Goal: Information Seeking & Learning: Learn about a topic

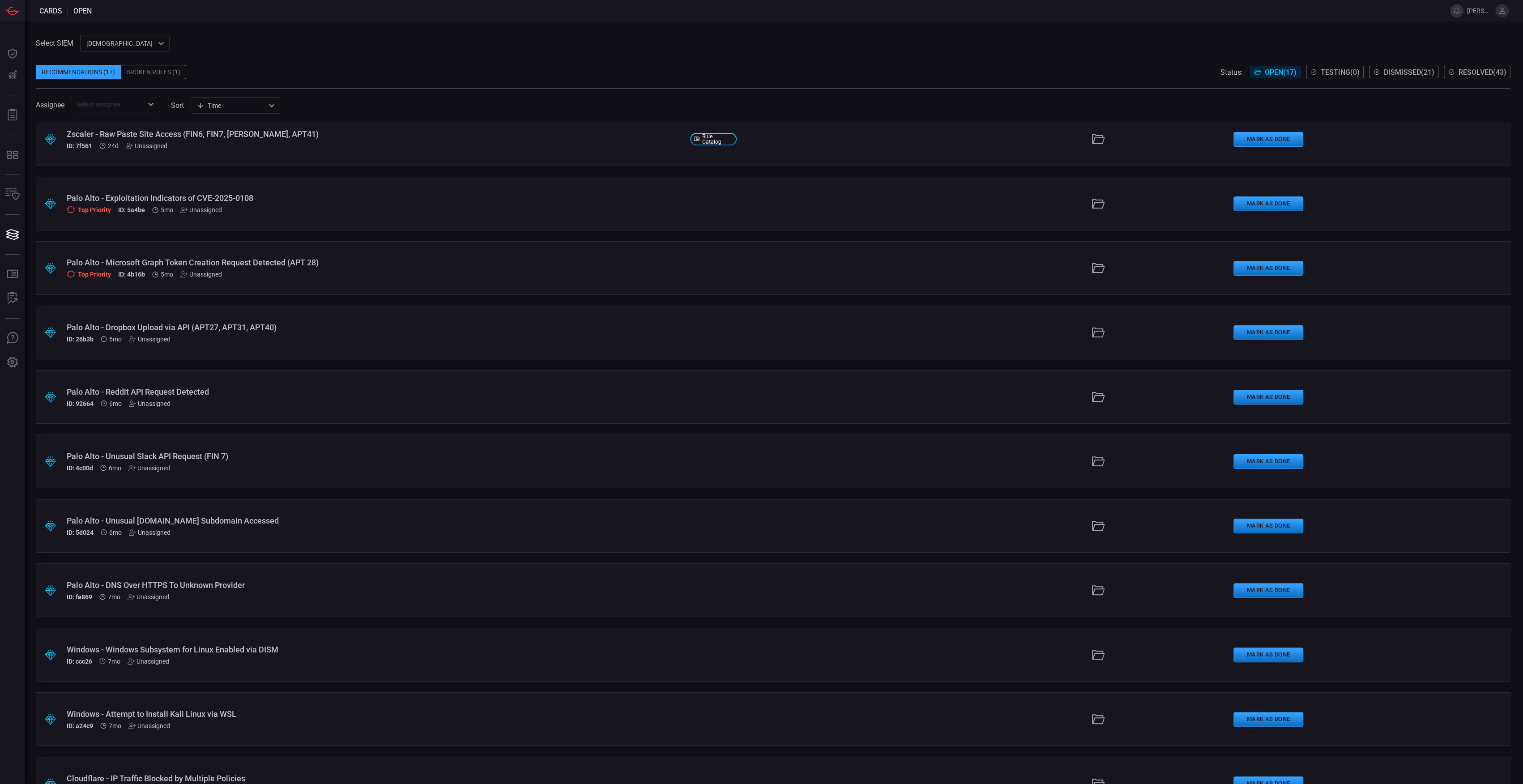
scroll to position [315, 0]
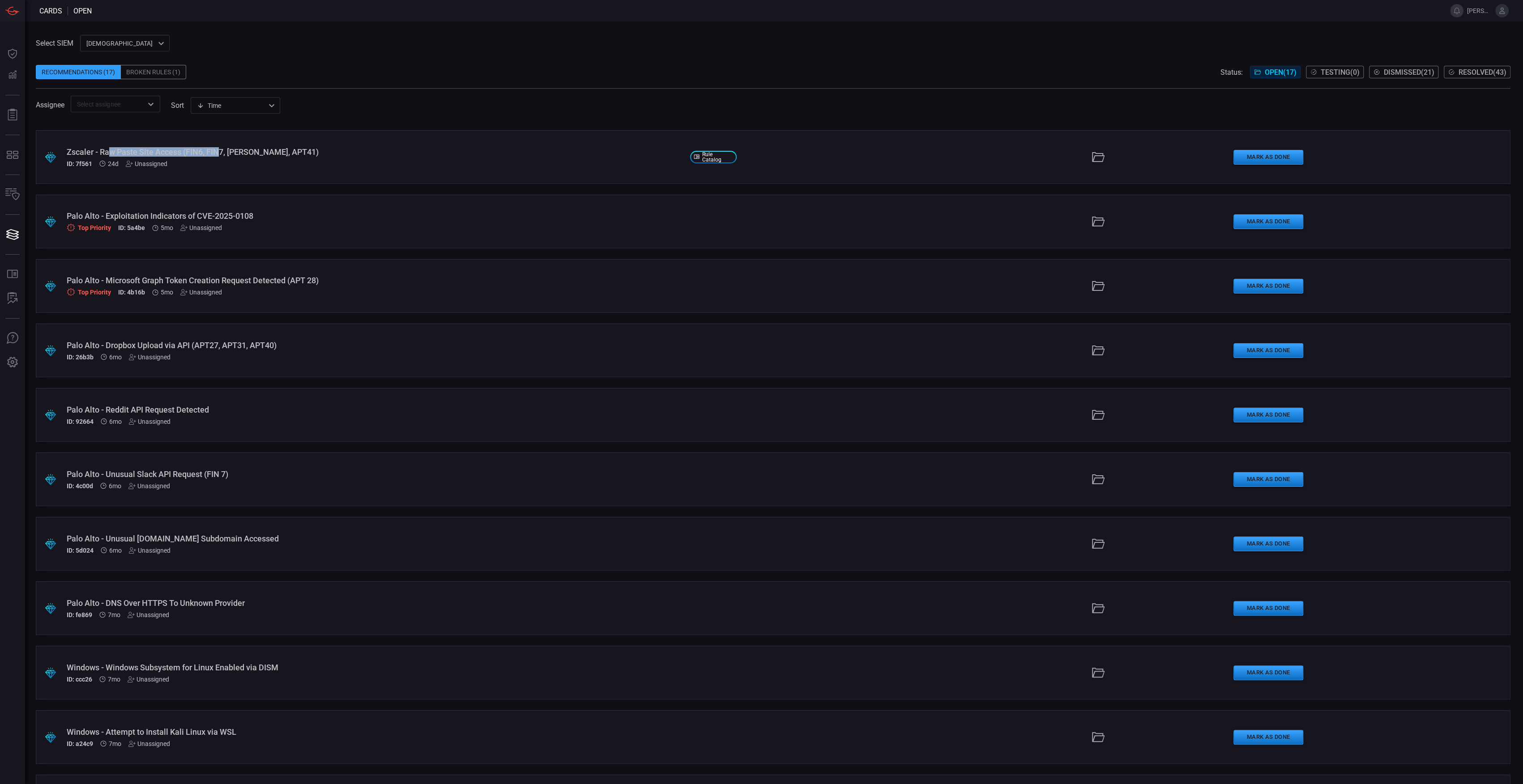
drag, startPoint x: 125, startPoint y: 149, endPoint x: 222, endPoint y: 147, distance: 97.0
click at [222, 147] on div "Zscaler - Raw Paste Site Access (FIN6, FIN7, [PERSON_NAME], APT41)" at bounding box center [375, 152] width 617 height 10
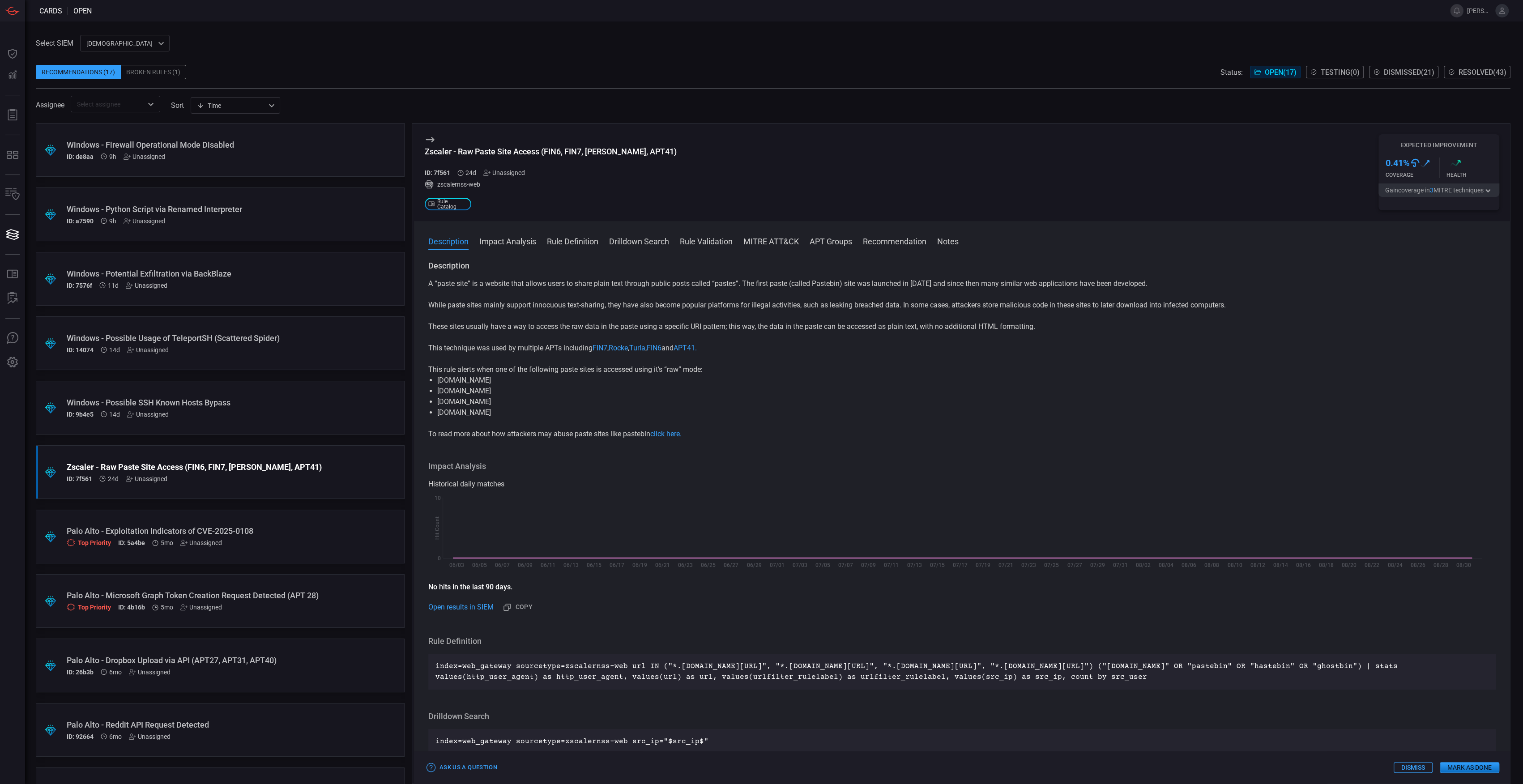
click at [290, 211] on div "Windows - Python Script via Renamed Interpreter" at bounding box center [203, 209] width 273 height 10
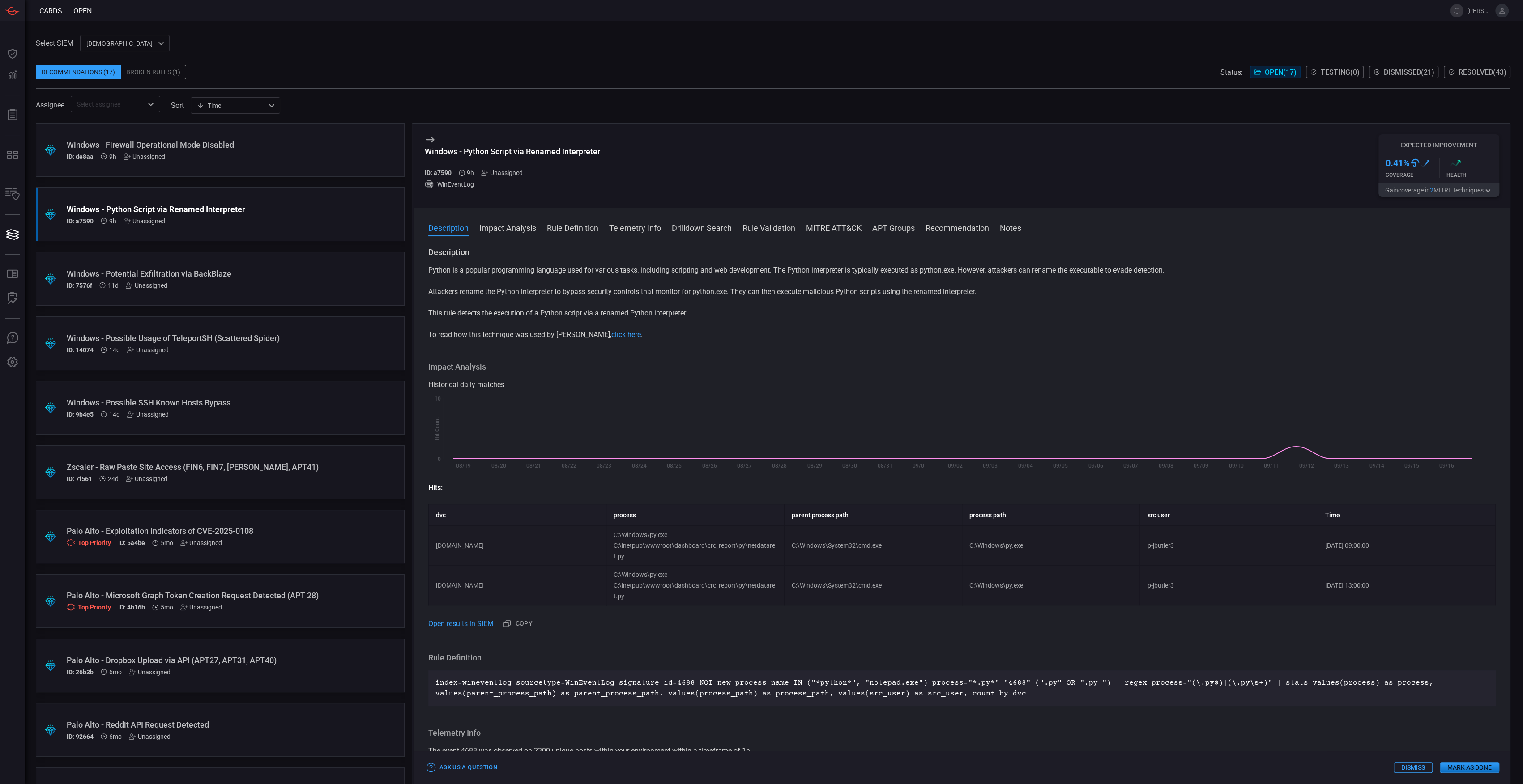
click at [1490, 187] on icon "button" at bounding box center [1488, 191] width 9 height 7
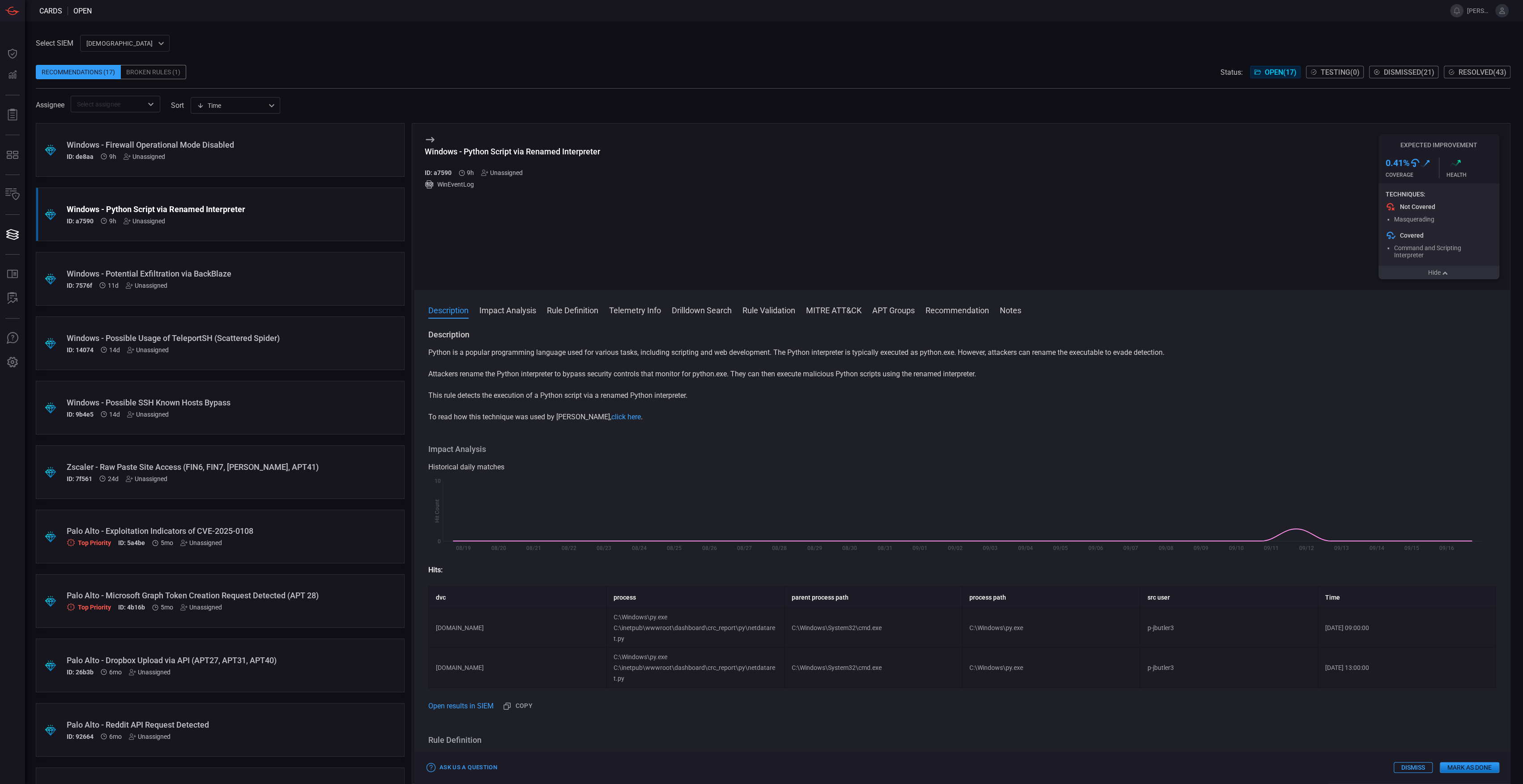
click at [1443, 277] on icon "button" at bounding box center [1445, 273] width 9 height 7
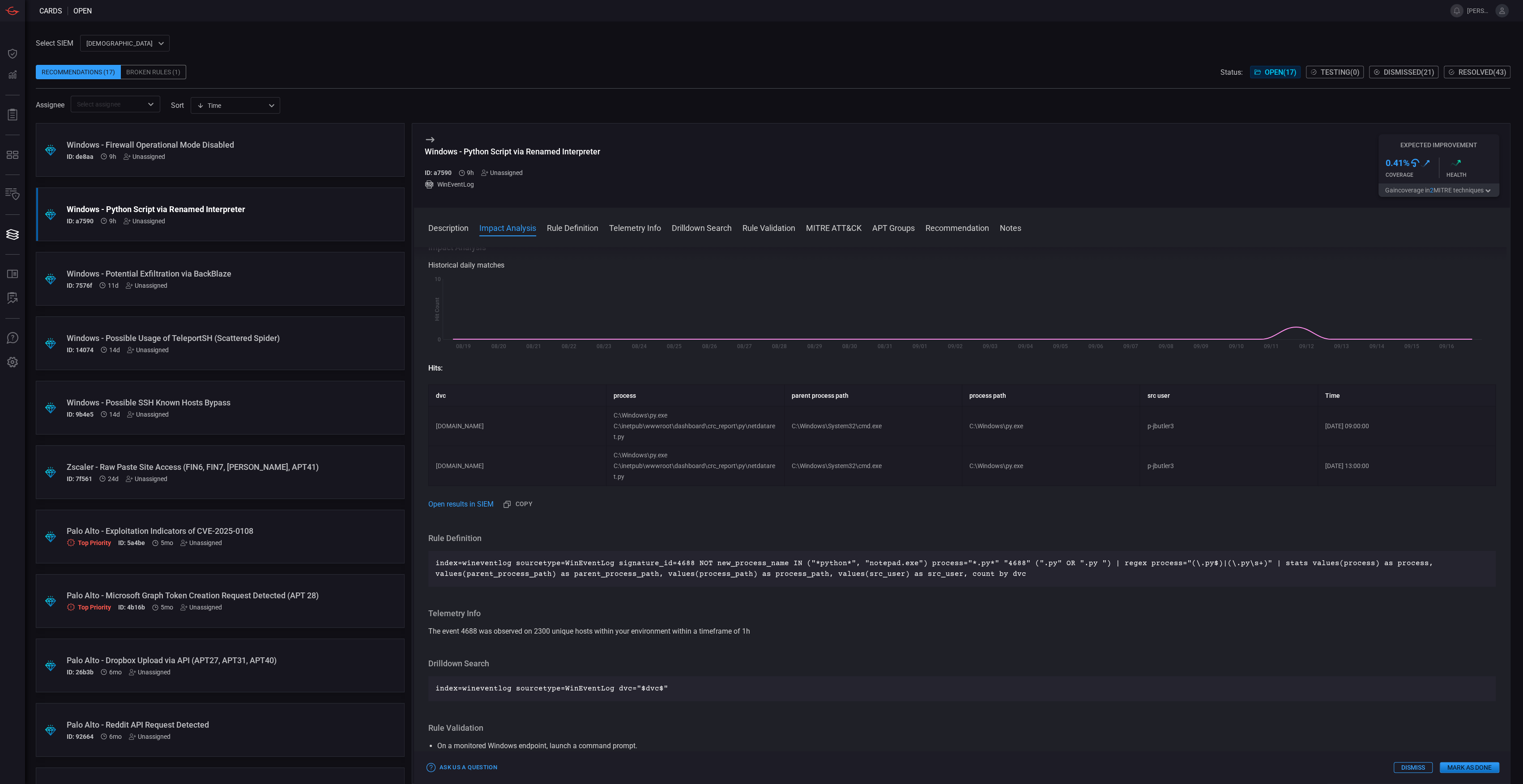
scroll to position [179, 0]
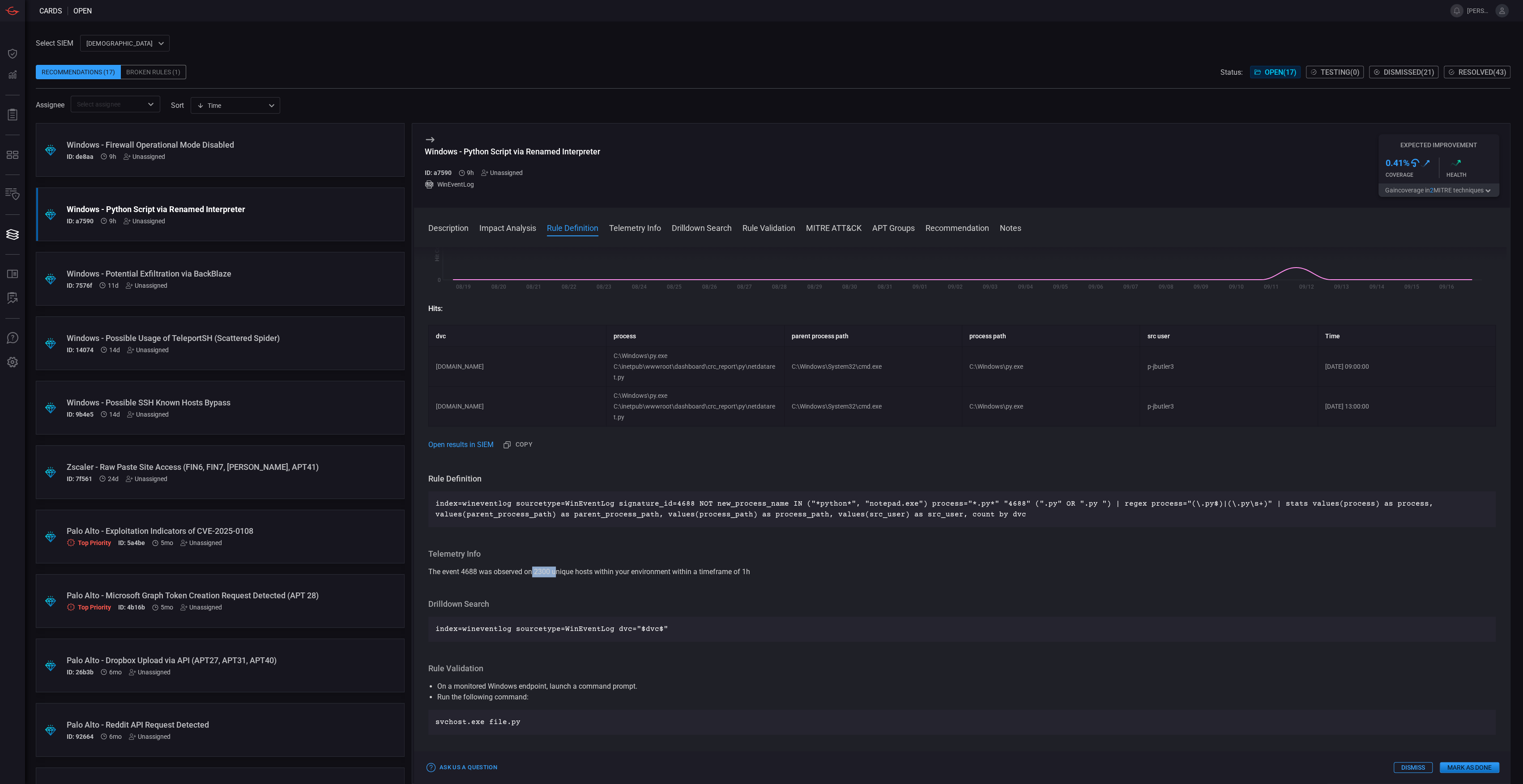
drag, startPoint x: 534, startPoint y: 569, endPoint x: 555, endPoint y: 571, distance: 21.1
click at [555, 571] on span "The event 4688 was observed on 2300 unique hosts within your environment within…" at bounding box center [589, 572] width 321 height 9
drag, startPoint x: 949, startPoint y: 504, endPoint x: 966, endPoint y: 501, distance: 17.3
click at [966, 501] on p "index=wineventlog sourcetype=WinEventLog signature_id=4688 NOT new_process_name…" at bounding box center [962, 509] width 1053 height 21
click at [1144, 528] on div "Description Python is a popular programming language used for various tasks, in…" at bounding box center [962, 513] width 1096 height 533
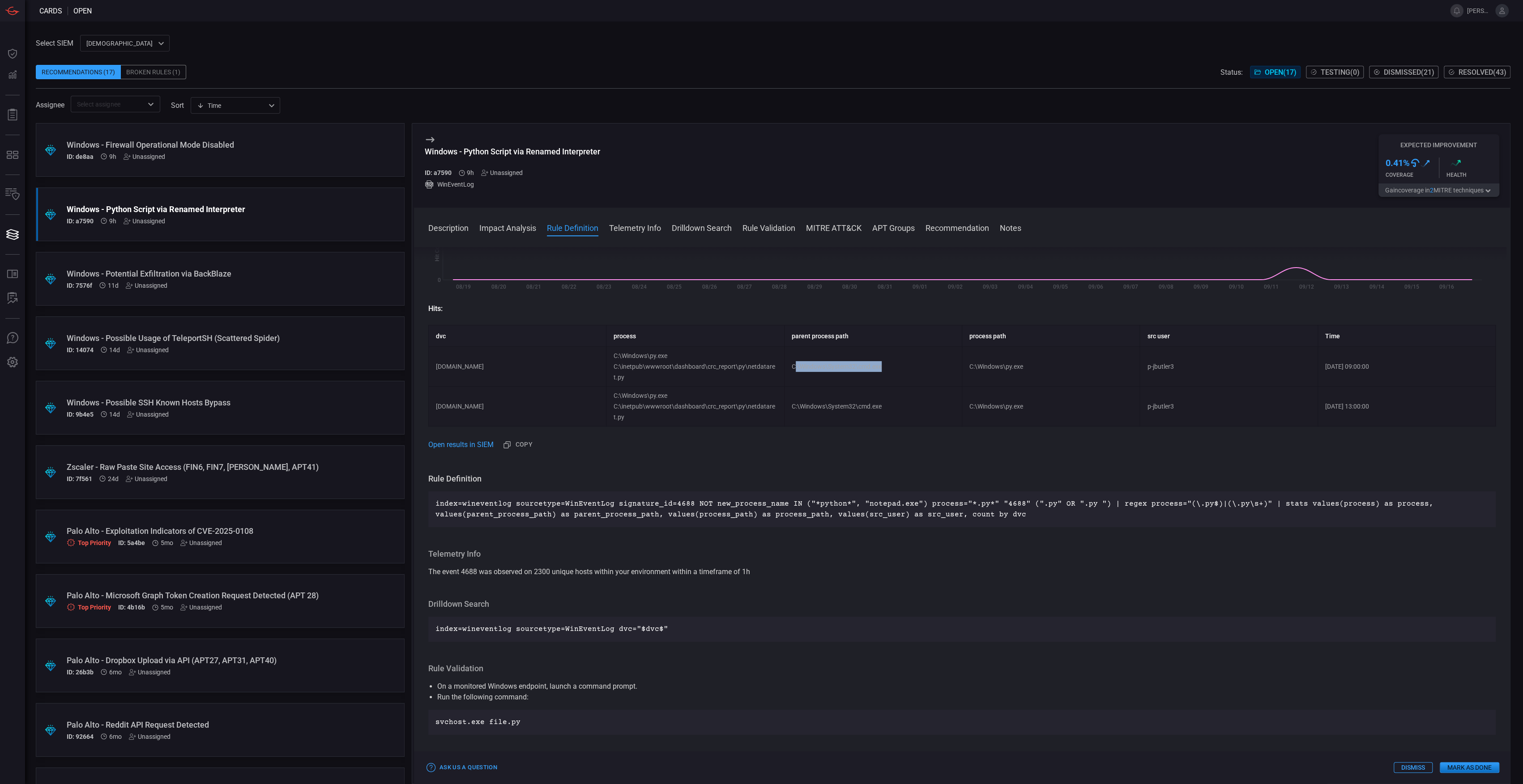
drag, startPoint x: 881, startPoint y: 369, endPoint x: 790, endPoint y: 368, distance: 91.0
click at [790, 368] on td "C:\Windows\System32\cmd.exe" at bounding box center [873, 366] width 177 height 40
drag, startPoint x: 1021, startPoint y: 369, endPoint x: 1001, endPoint y: 370, distance: 20.0
click at [1001, 370] on td "C:\Windows\py.exe" at bounding box center [1050, 366] width 177 height 40
drag, startPoint x: 624, startPoint y: 378, endPoint x: 616, endPoint y: 371, distance: 10.6
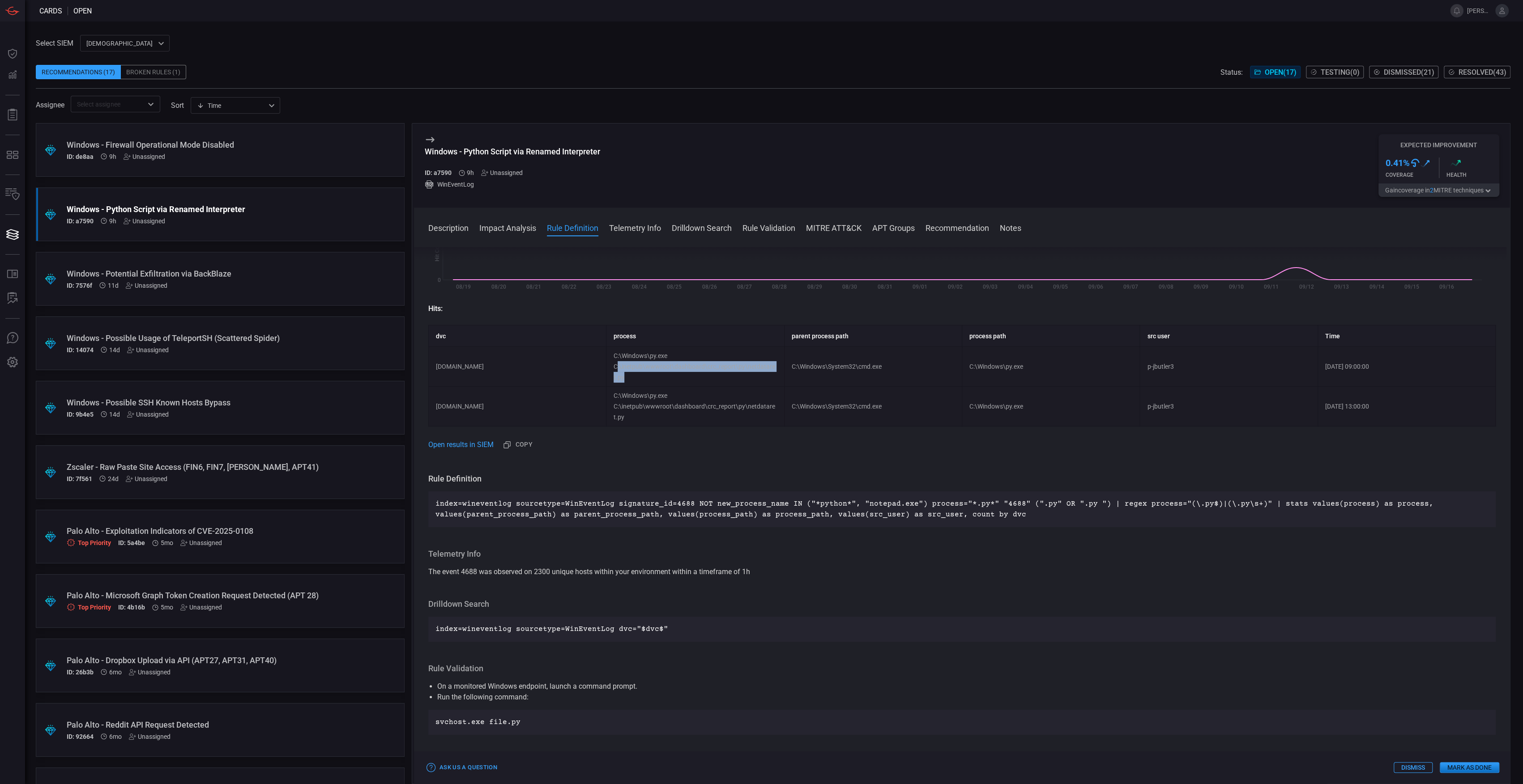
click at [616, 371] on td "C:\Windows\py.exe C:\inetpub\wwwroot\dashboard\crc_report\py\netdataret.py" at bounding box center [695, 366] width 177 height 40
click at [760, 378] on td "C:\Windows\py.exe C:\inetpub\wwwroot\dashboard\crc_report\py\netdataret.py" at bounding box center [695, 366] width 177 height 40
drag, startPoint x: 742, startPoint y: 366, endPoint x: 769, endPoint y: 369, distance: 27.2
click at [769, 369] on td "C:\Windows\py.exe C:\inetpub\wwwroot\dashboard\crc_report\py\netdataret.py" at bounding box center [695, 366] width 177 height 40
drag, startPoint x: 769, startPoint y: 369, endPoint x: 745, endPoint y: 376, distance: 25.0
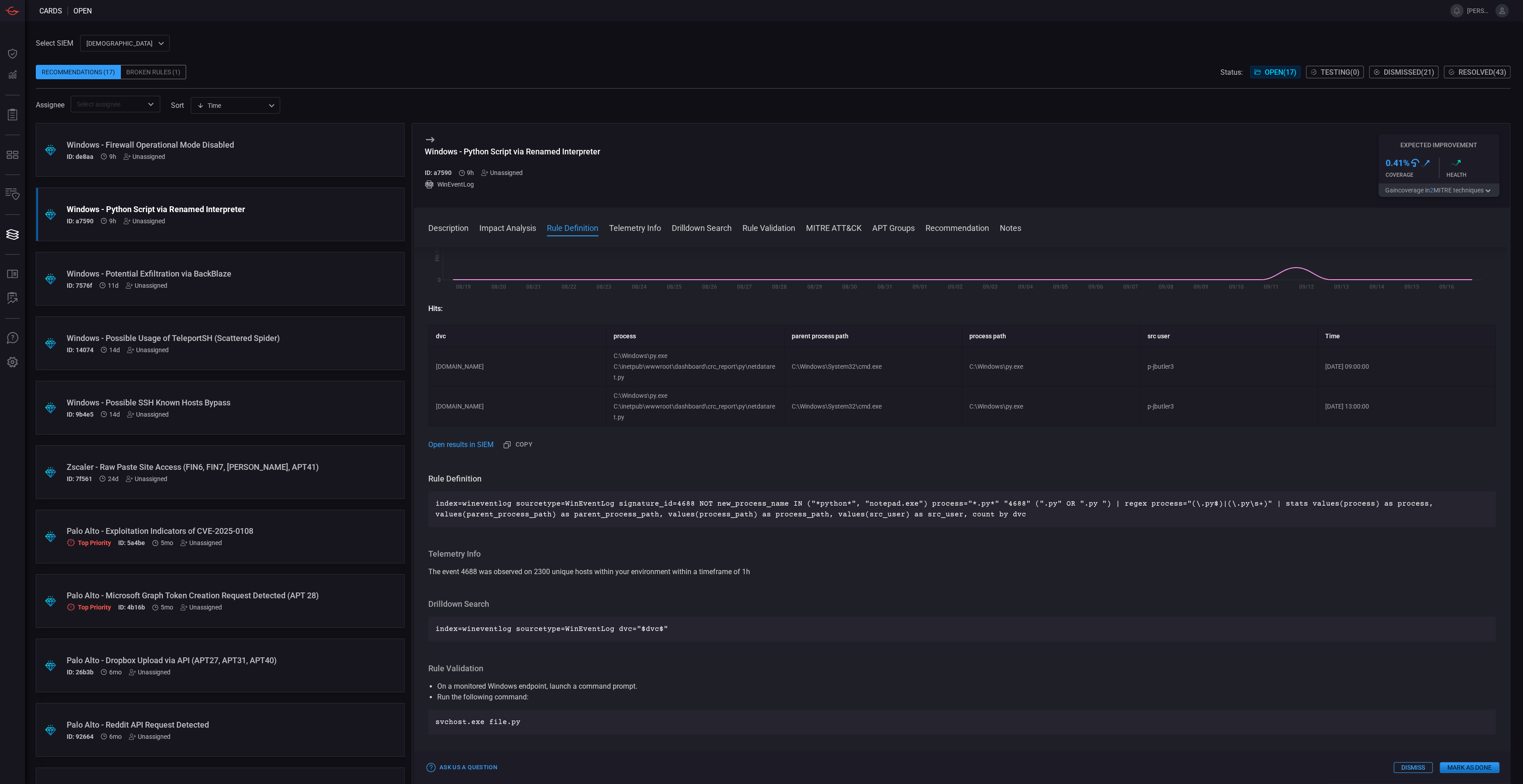
click at [745, 376] on td "C:\Windows\py.exe C:\inetpub\wwwroot\dashboard\crc_report\py\netdataret.py" at bounding box center [695, 366] width 177 height 40
click at [1441, 196] on button "Gain coverage in 2 MITRE technique s" at bounding box center [1439, 190] width 121 height 13
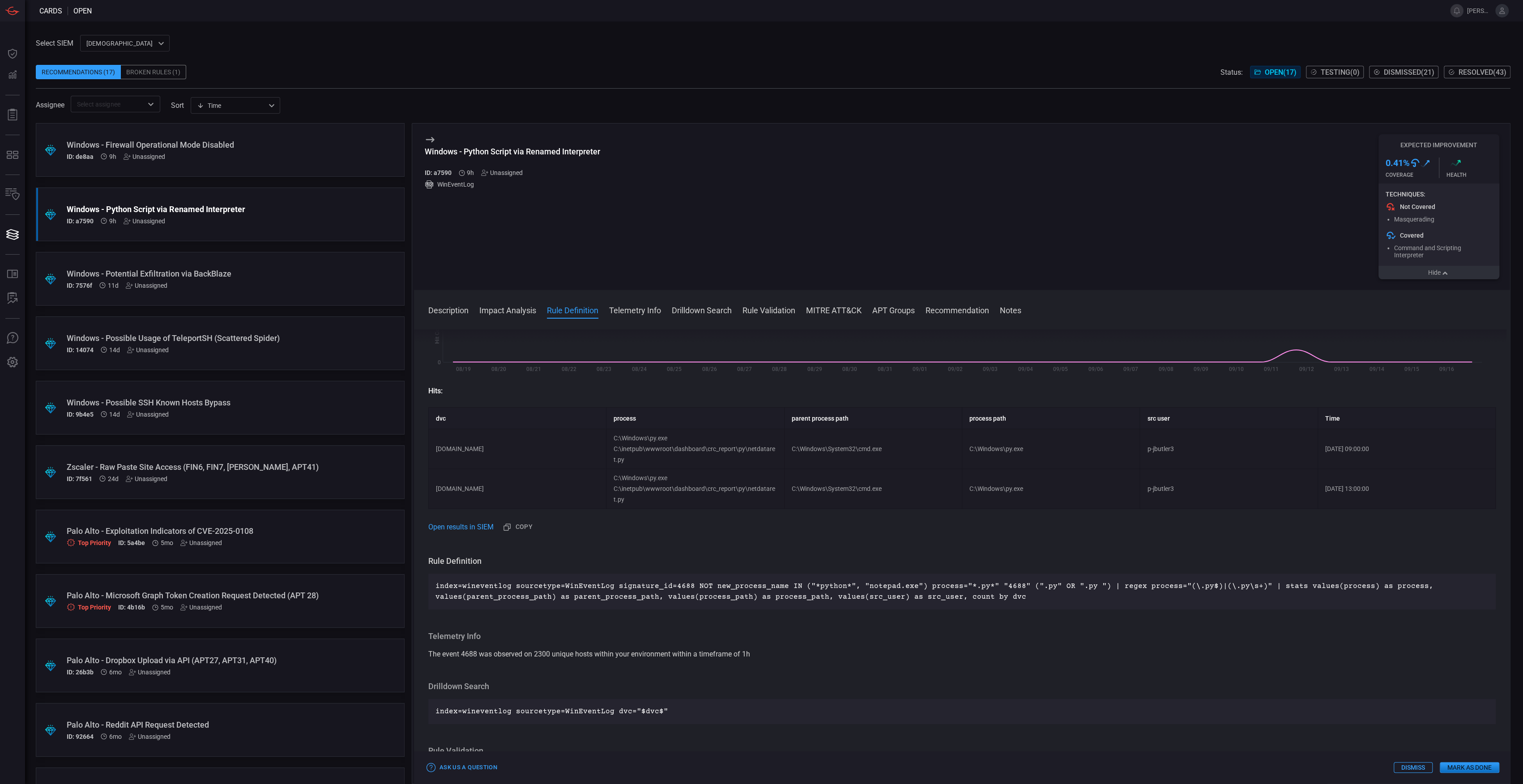
click at [1451, 276] on button "Hide" at bounding box center [1439, 272] width 121 height 13
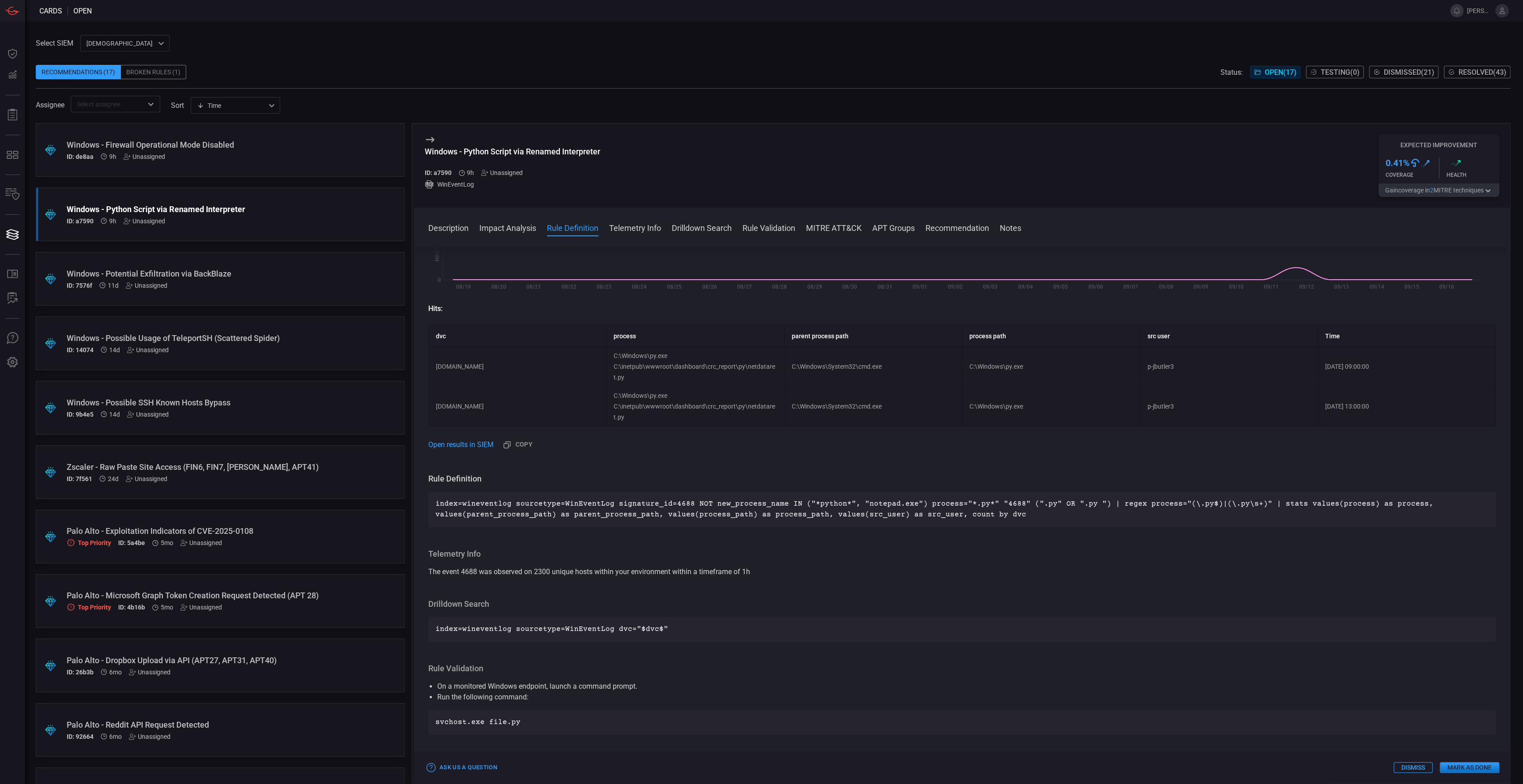
click at [232, 160] on div "ID: de8aa 9h Unassigned" at bounding box center [203, 156] width 273 height 7
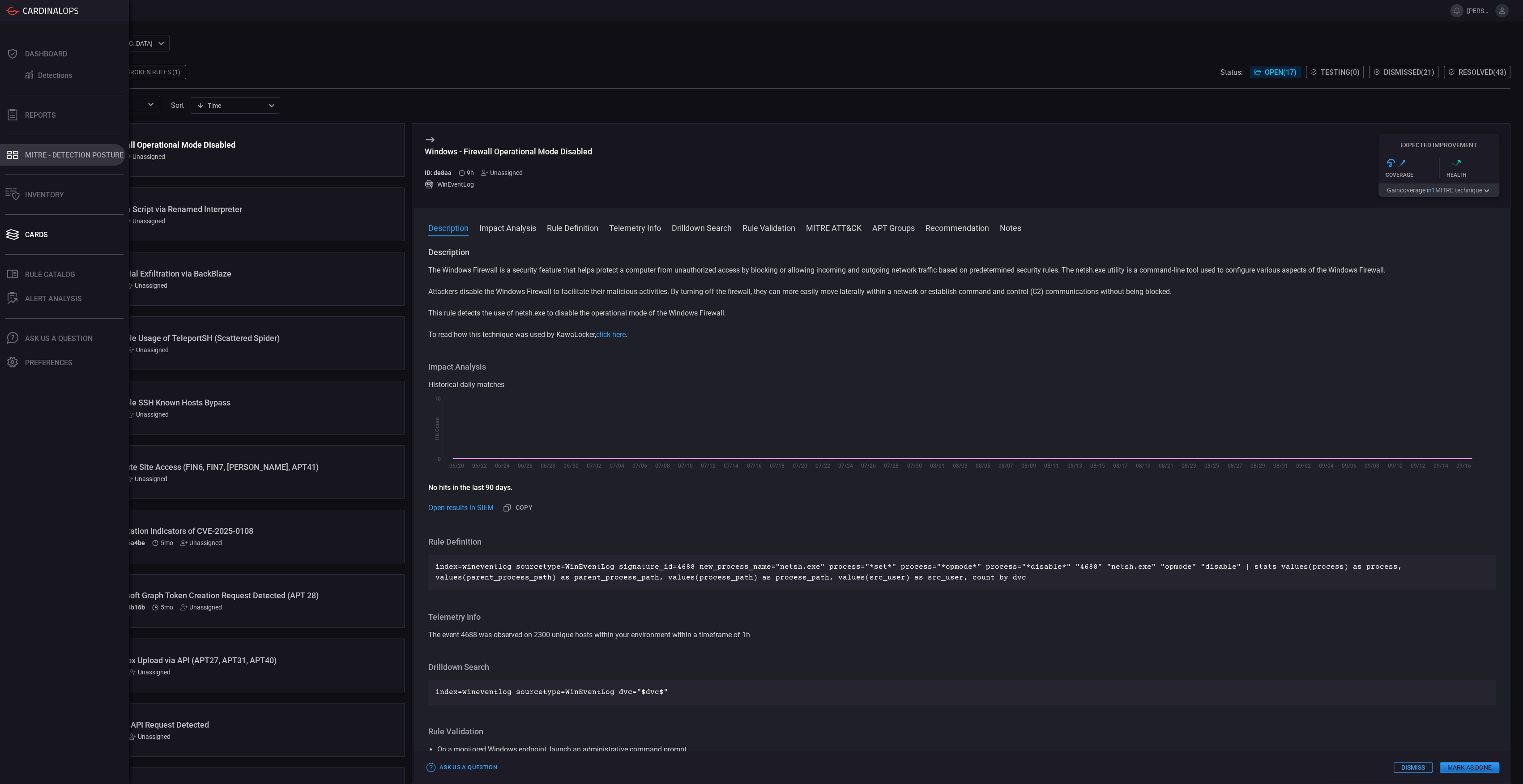
click at [70, 157] on div "MITRE - Detection Posture" at bounding box center [75, 155] width 98 height 9
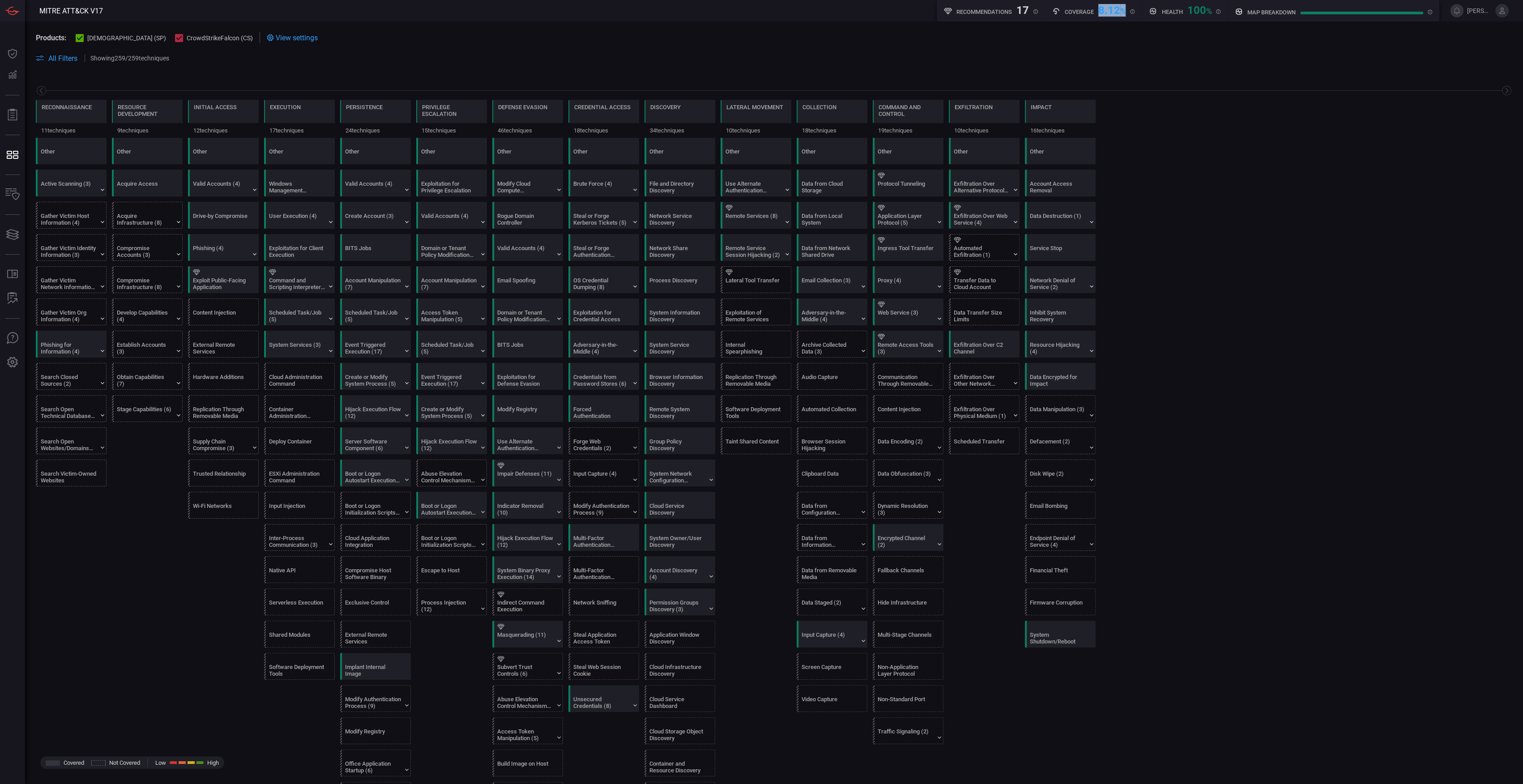
drag, startPoint x: 1097, startPoint y: 10, endPoint x: 1132, endPoint y: 12, distance: 35.1
click at [1132, 12] on div "Coverage 8.12 %" at bounding box center [1094, 10] width 83 height 11
click at [720, 36] on section "Products: cardinalops (SP) CrowdStrikeFalcon (CS) View settings" at bounding box center [774, 38] width 1476 height 11
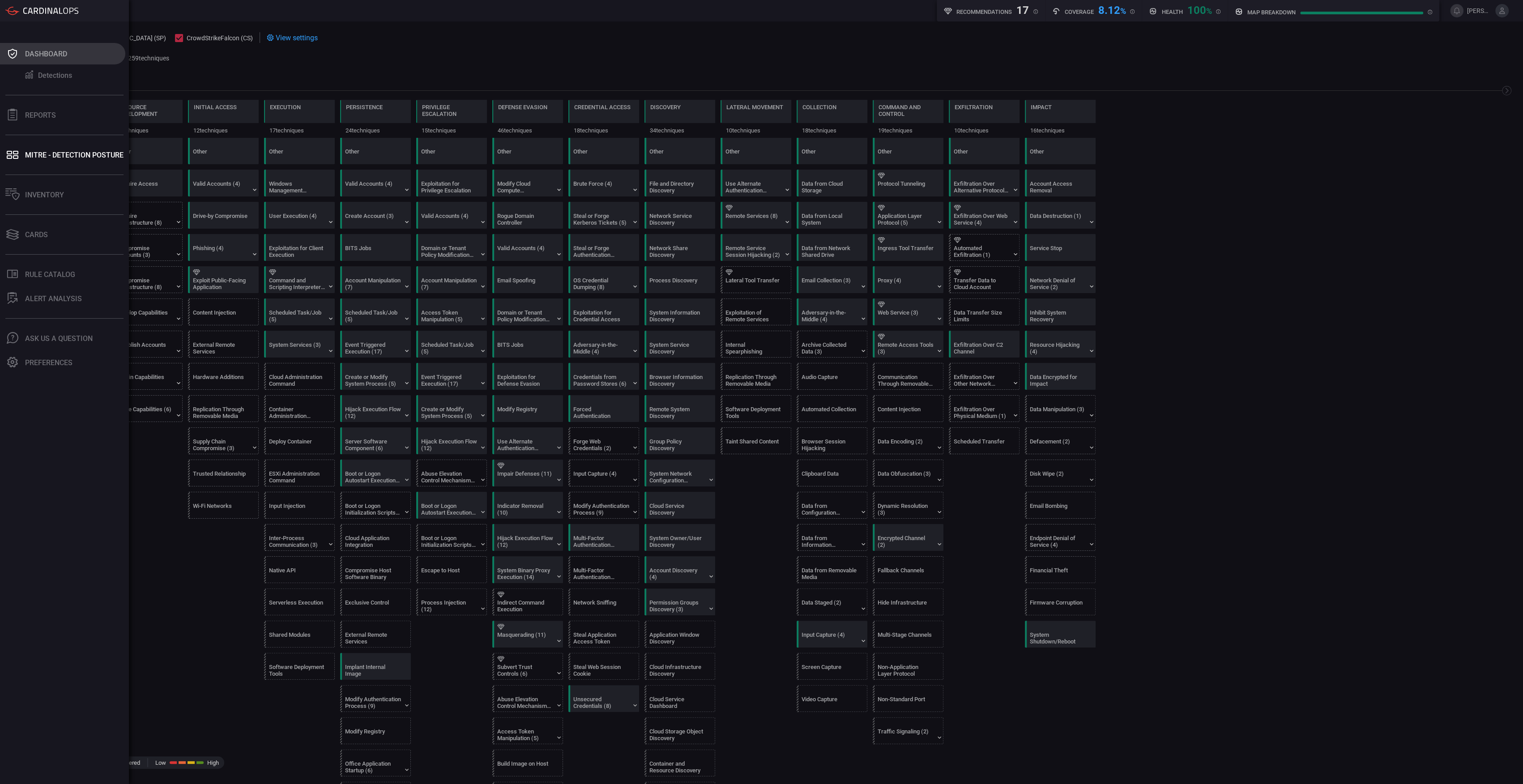
click at [29, 51] on div "Dashboard" at bounding box center [47, 54] width 42 height 9
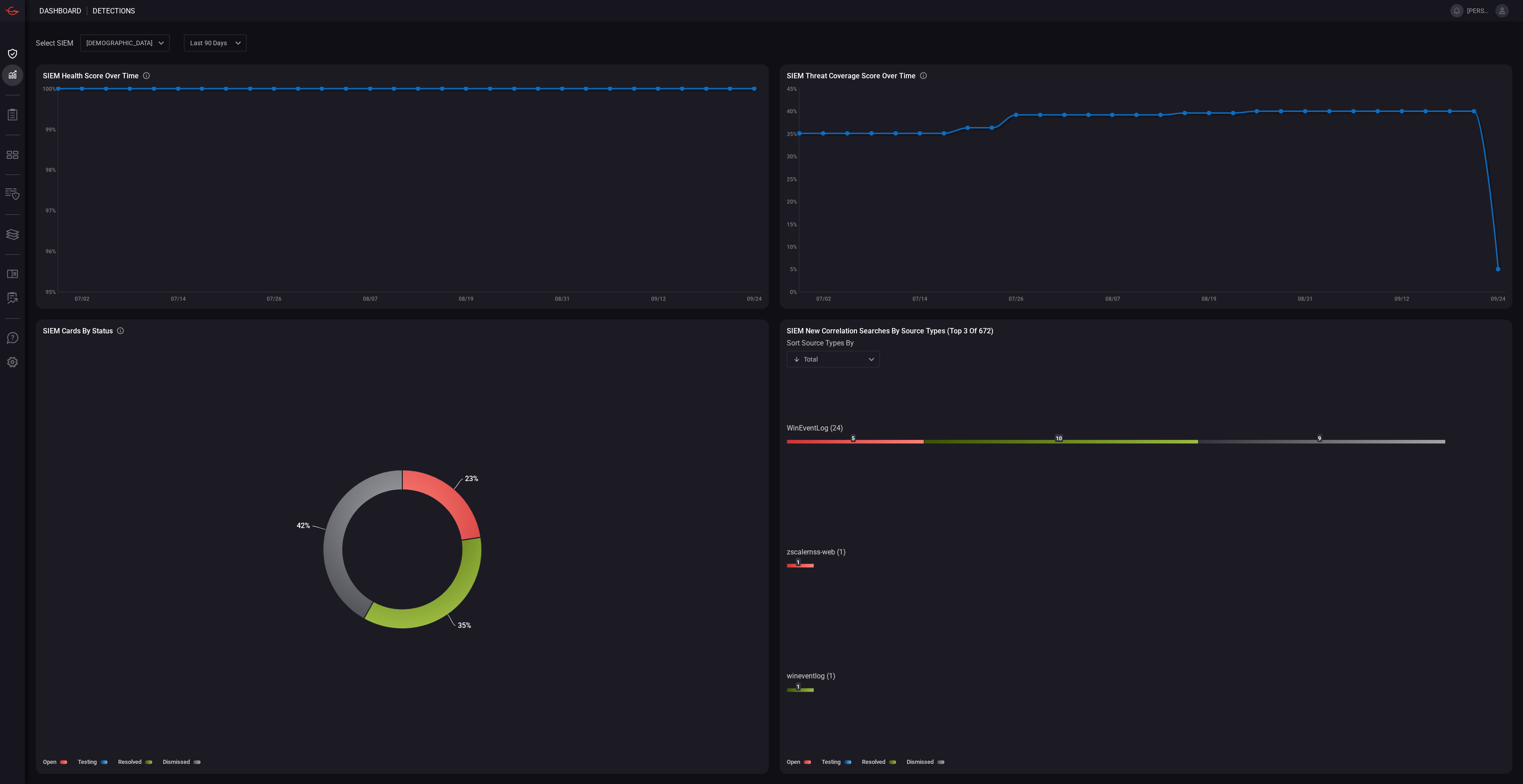
click at [122, 44] on div "cardinalops 8a85017a-fd64-46c8-87bb-16e3004a458b ​" at bounding box center [125, 42] width 90 height 17
click at [122, 44] on div at bounding box center [762, 392] width 1523 height 784
click at [36, 234] on div "Cards" at bounding box center [37, 234] width 23 height 9
